Goal: Navigation & Orientation: Find specific page/section

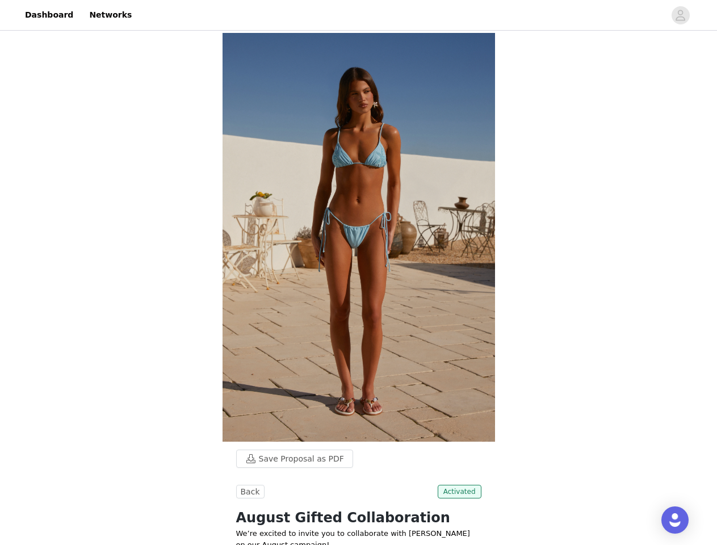
click at [358, 272] on img at bounding box center [358, 237] width 272 height 409
click at [358, 15] on div at bounding box center [401, 15] width 526 height 26
click at [681, 15] on icon "avatar" at bounding box center [680, 15] width 11 height 18
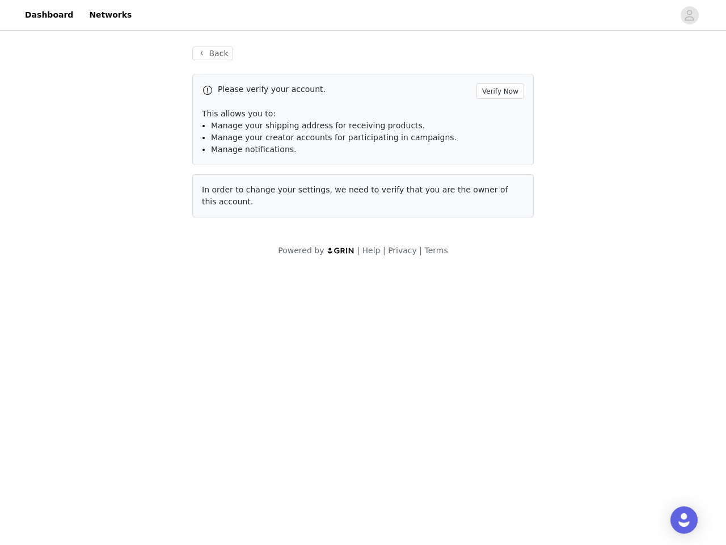
click at [289, 459] on body "Dashboard Networks Back Please verify your account. Verify Now This allows you …" at bounding box center [363, 272] width 726 height 545
click at [249, 492] on body "Dashboard Networks Back Please verify your account. Verify Now This allows you …" at bounding box center [363, 272] width 726 height 545
